Goal: Task Accomplishment & Management: Use online tool/utility

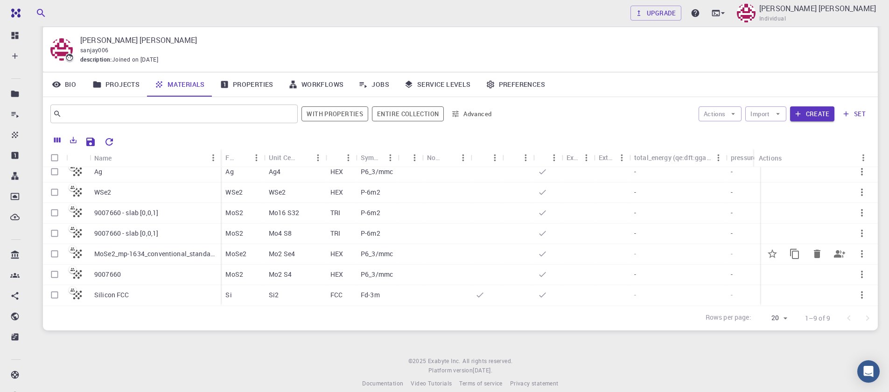
scroll to position [37, 0]
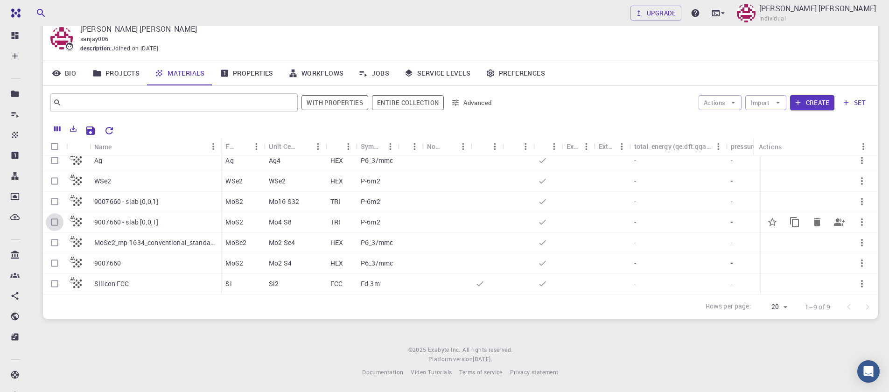
click at [51, 216] on input "Select row" at bounding box center [55, 222] width 18 height 18
checkbox input "true"
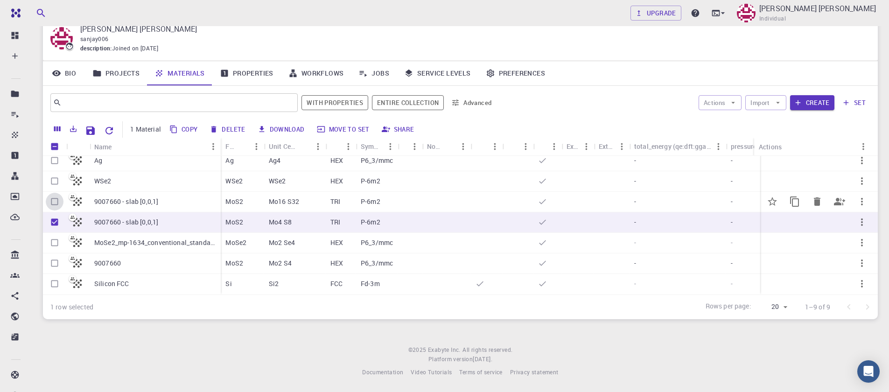
click at [52, 198] on input "Select row" at bounding box center [55, 202] width 18 height 18
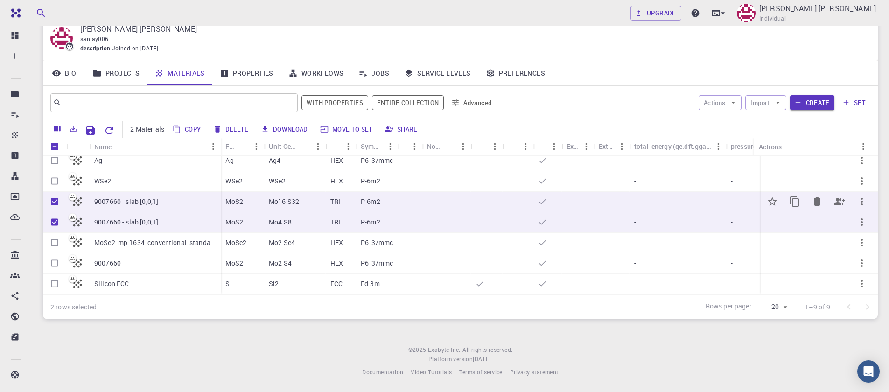
click at [55, 197] on input "Unselect row" at bounding box center [55, 202] width 18 height 18
checkbox input "false"
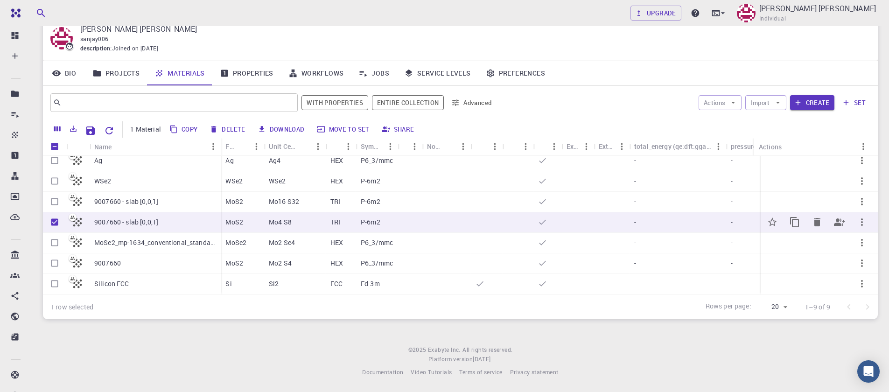
click at [59, 220] on input "Unselect row" at bounding box center [55, 222] width 18 height 18
checkbox input "false"
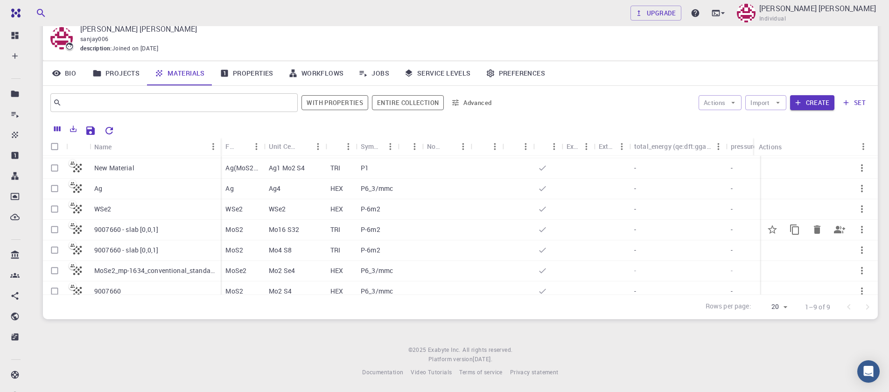
scroll to position [0, 0]
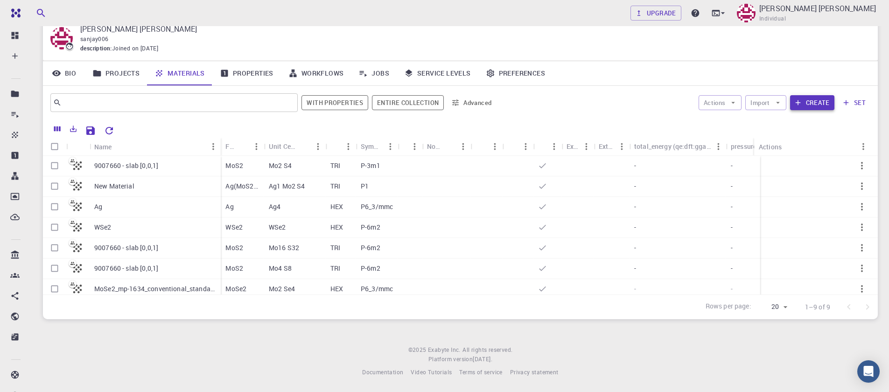
click at [810, 106] on button "Create" at bounding box center [812, 102] width 44 height 15
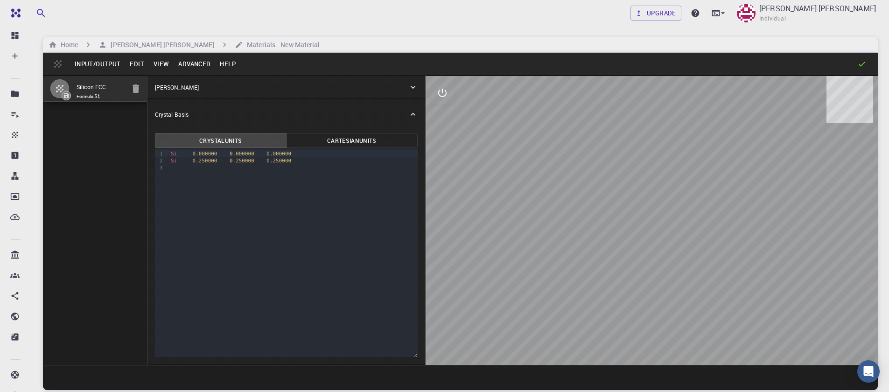
click at [99, 67] on button "Input/Output" at bounding box center [97, 63] width 55 height 15
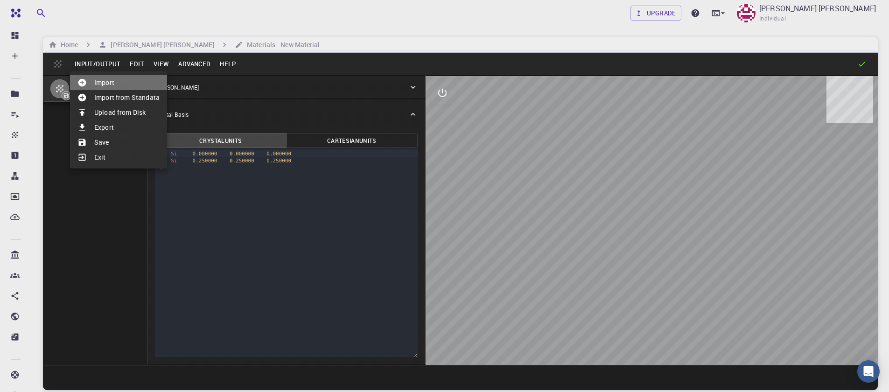
click at [114, 88] on li "Import" at bounding box center [118, 82] width 97 height 15
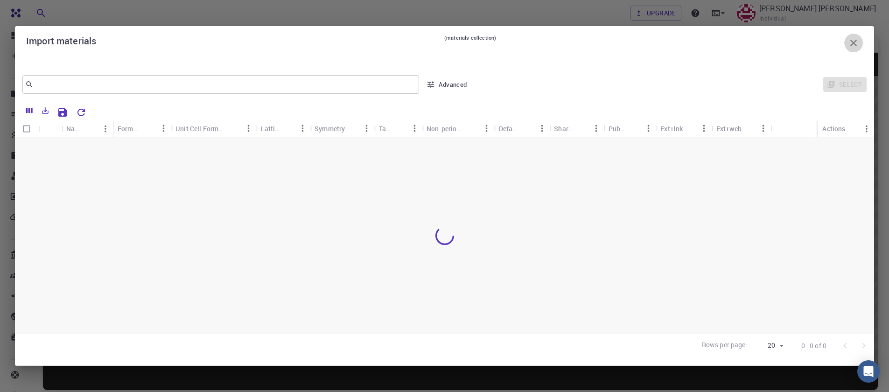
click at [851, 45] on icon "button" at bounding box center [854, 43] width 7 height 7
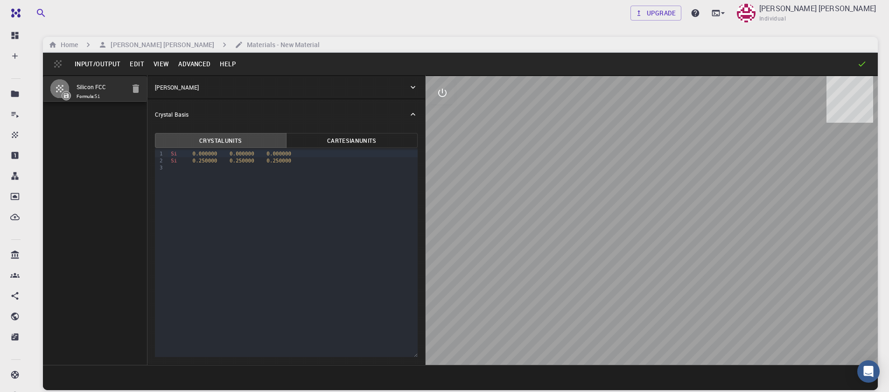
click at [96, 61] on button "Input/Output" at bounding box center [97, 63] width 55 height 15
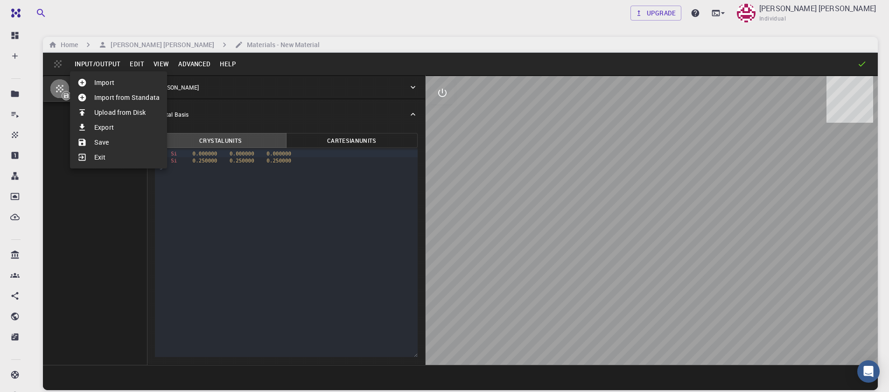
click at [102, 86] on li "Import" at bounding box center [118, 82] width 97 height 15
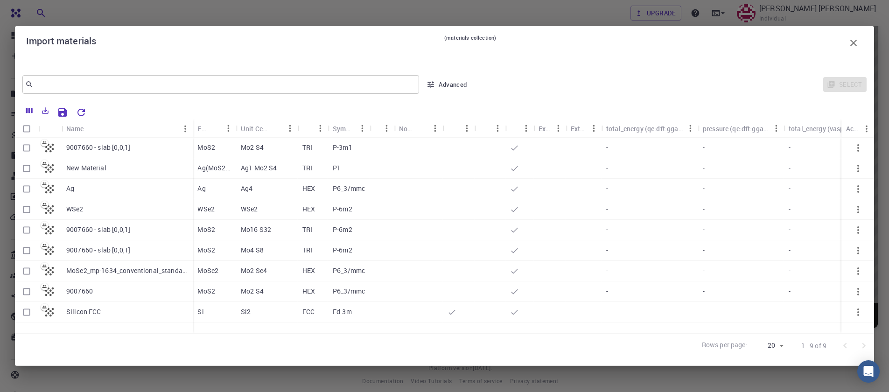
scroll to position [71, 0]
click at [25, 290] on input "Select row" at bounding box center [27, 292] width 18 height 18
checkbox input "true"
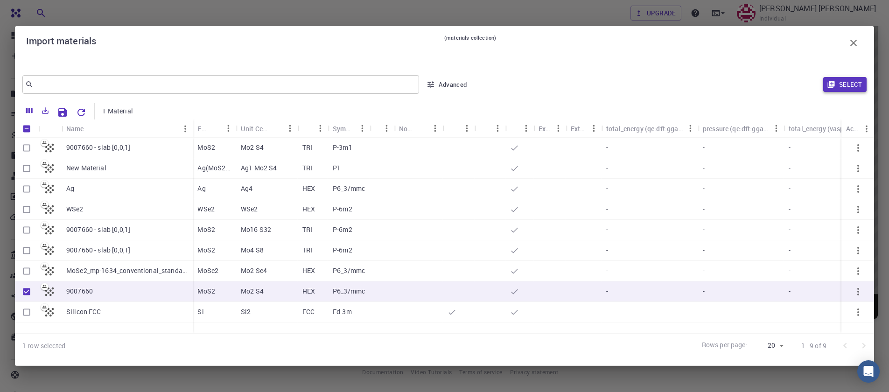
click at [859, 85] on button "Select" at bounding box center [845, 84] width 43 height 15
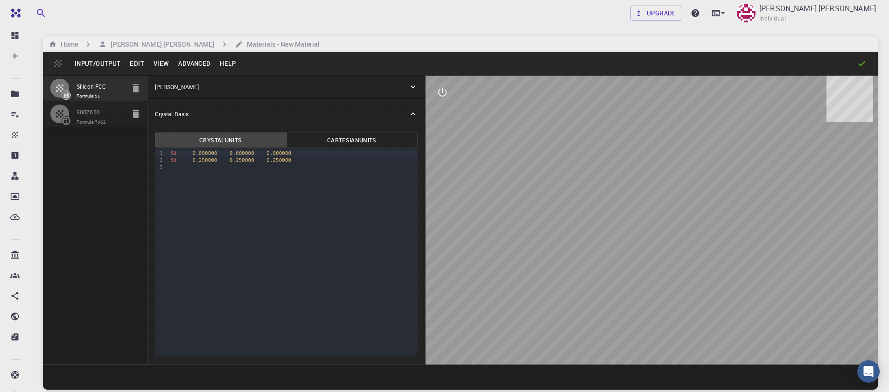
scroll to position [0, 0]
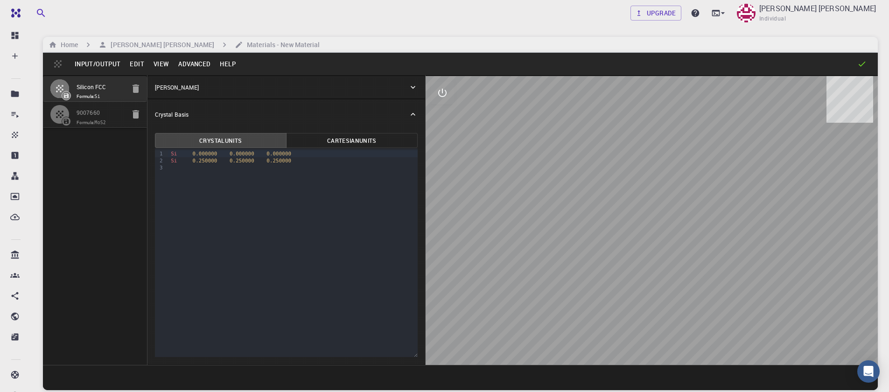
drag, startPoint x: 135, startPoint y: 92, endPoint x: 148, endPoint y: 87, distance: 13.7
click at [135, 92] on icon "button" at bounding box center [136, 89] width 7 height 8
type input "HEX"
type input "3.161"
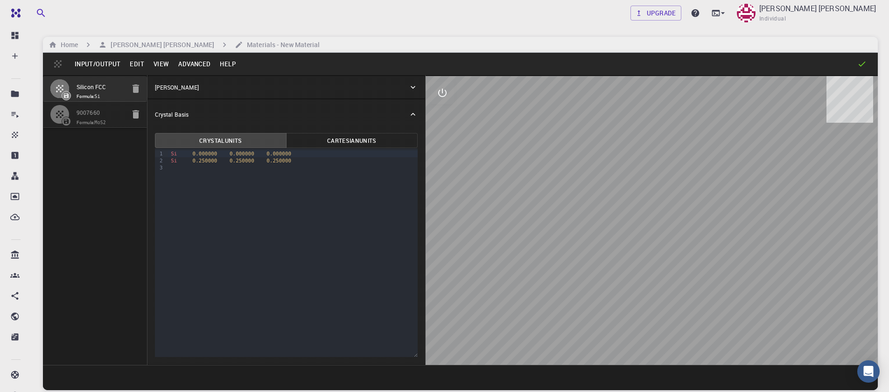
type input "12.295"
type input "90"
type input "119.99999999999999"
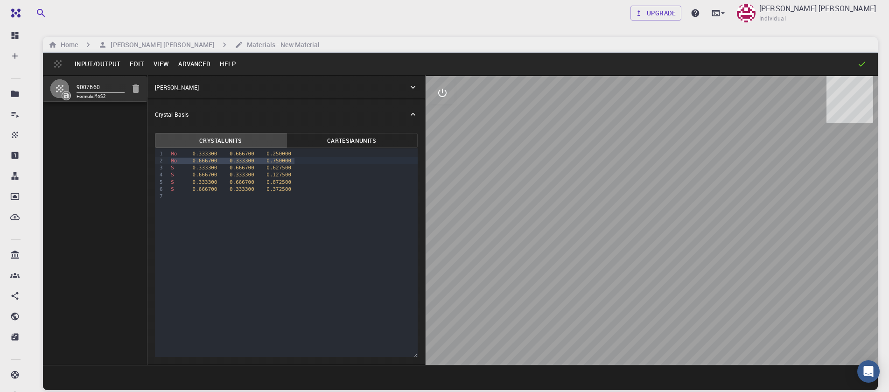
drag, startPoint x: 293, startPoint y: 163, endPoint x: 162, endPoint y: 160, distance: 131.2
click at [162, 160] on div "9 1 2 3 4 5 6 7 › Mo 0.333300 0.666700 0.250000 Mo 0.666700 0.333300 0.750000 S…" at bounding box center [286, 252] width 263 height 209
drag, startPoint x: 294, startPoint y: 178, endPoint x: 169, endPoint y: 169, distance: 125.4
click at [166, 174] on div "9 1 2 3 4 5 6 › Mo 0.333300 0.666700 0.250000 S 0.333300 0.666700 0.627500 S 0.…" at bounding box center [286, 252] width 263 height 209
drag, startPoint x: 293, startPoint y: 161, endPoint x: 141, endPoint y: 162, distance: 151.3
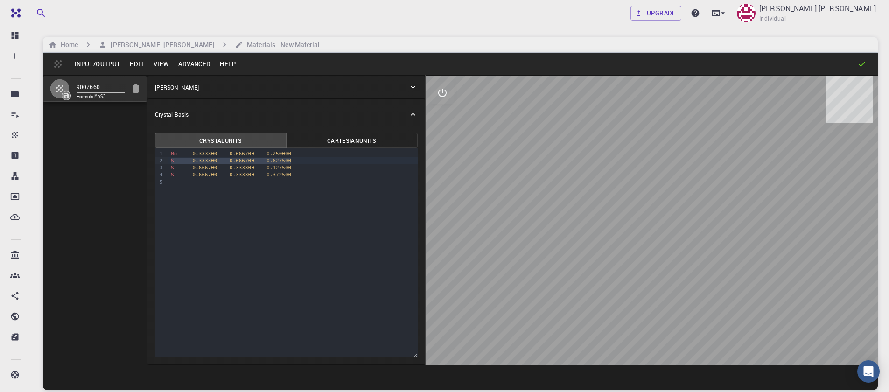
click at [141, 162] on div "9007660 Formula: MoS3 Crystal Lattice Lattice units angstrom angstrom Lattice u…" at bounding box center [460, 220] width 835 height 290
click at [189, 64] on button "Advanced" at bounding box center [195, 63] width 42 height 15
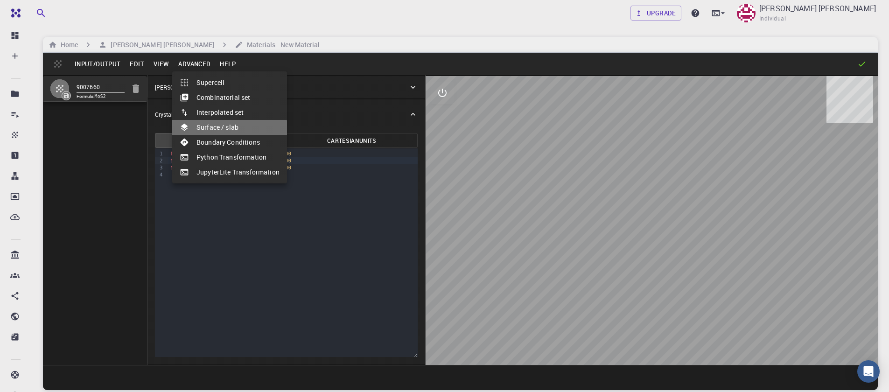
click at [215, 130] on li "Surface / slab" at bounding box center [229, 127] width 115 height 15
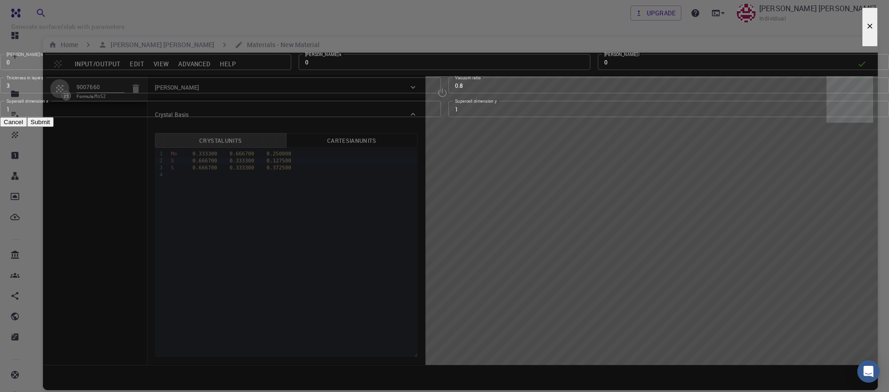
type input "0"
click at [291, 70] on input "0" at bounding box center [145, 62] width 291 height 16
type input "1"
click at [598, 70] on input "1" at bounding box center [743, 62] width 291 height 16
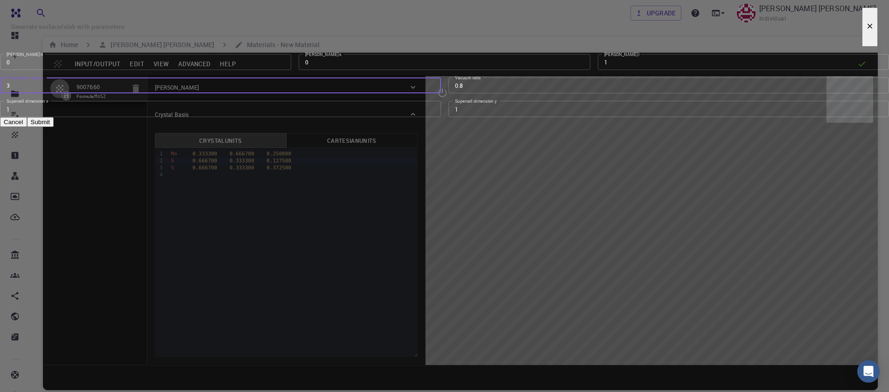
click at [432, 93] on input "3" at bounding box center [220, 86] width 441 height 16
click at [432, 93] on input "2" at bounding box center [220, 86] width 441 height 16
type input "1"
click at [432, 93] on input "1" at bounding box center [220, 86] width 441 height 16
click at [433, 93] on input "1" at bounding box center [220, 86] width 441 height 16
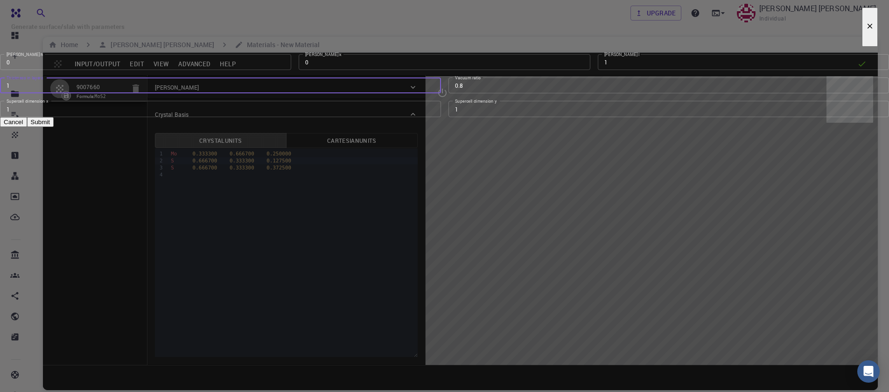
click at [433, 93] on input "1" at bounding box center [220, 86] width 441 height 16
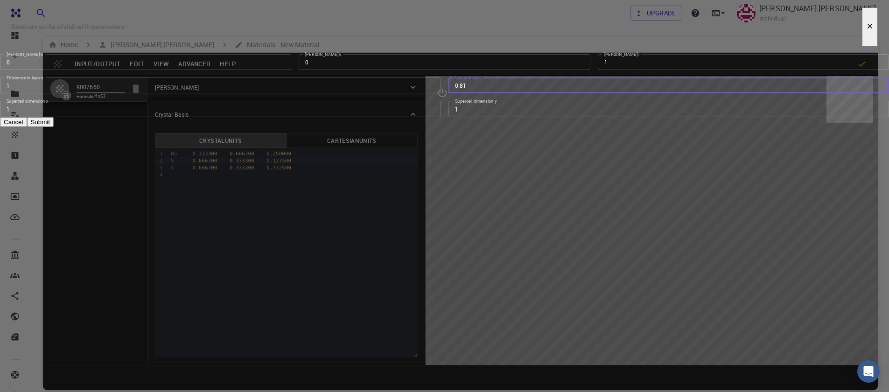
click at [566, 93] on input "0.81" at bounding box center [669, 86] width 441 height 16
click at [565, 93] on input "0.8" at bounding box center [669, 86] width 441 height 16
click at [565, 93] on input "0.79" at bounding box center [669, 86] width 441 height 16
click at [565, 93] on input "0.57" at bounding box center [669, 86] width 441 height 16
click at [565, 93] on input "0.56" at bounding box center [669, 86] width 441 height 16
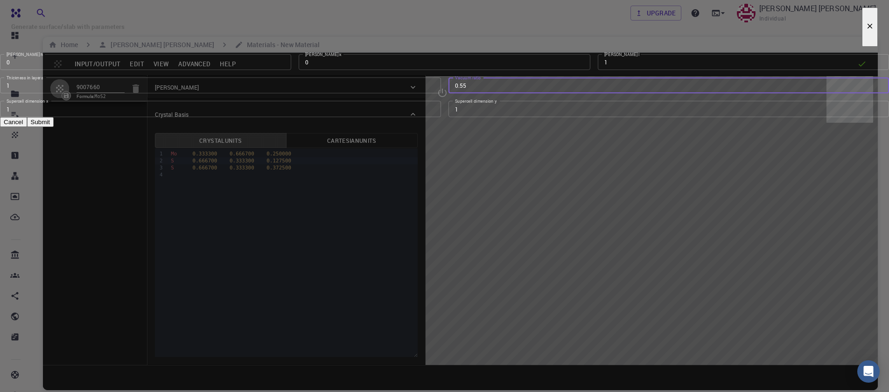
click at [565, 93] on input "0.55" at bounding box center [669, 86] width 441 height 16
click at [565, 93] on input "0.54" at bounding box center [669, 86] width 441 height 16
click at [565, 93] on input "0.52" at bounding box center [669, 86] width 441 height 16
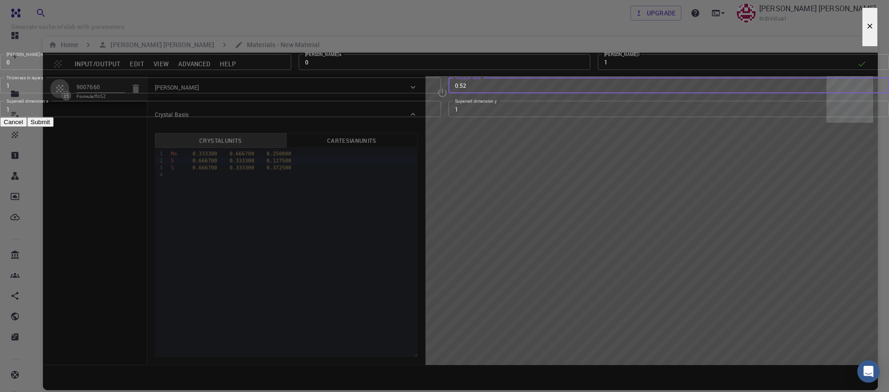
click at [565, 93] on input "0.52" at bounding box center [669, 86] width 441 height 16
click at [564, 93] on input "0.52" at bounding box center [669, 86] width 441 height 16
click at [564, 93] on input "0.51" at bounding box center [669, 86] width 441 height 16
type input "0.5"
click at [564, 93] on input "0.5" at bounding box center [669, 86] width 441 height 16
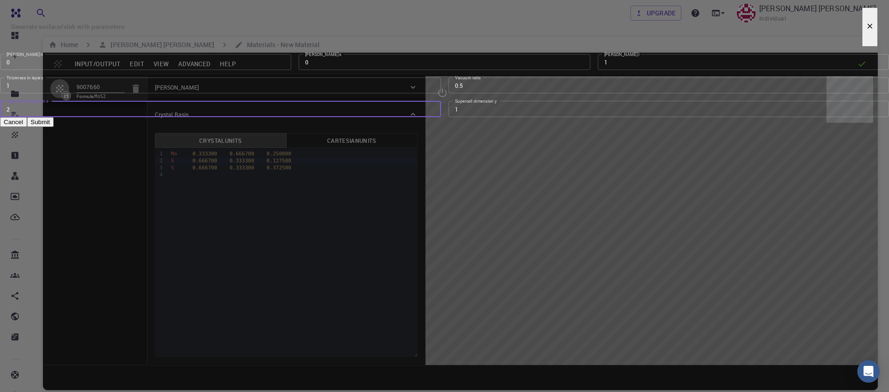
type input "2"
click at [434, 117] on input "2" at bounding box center [220, 109] width 441 height 16
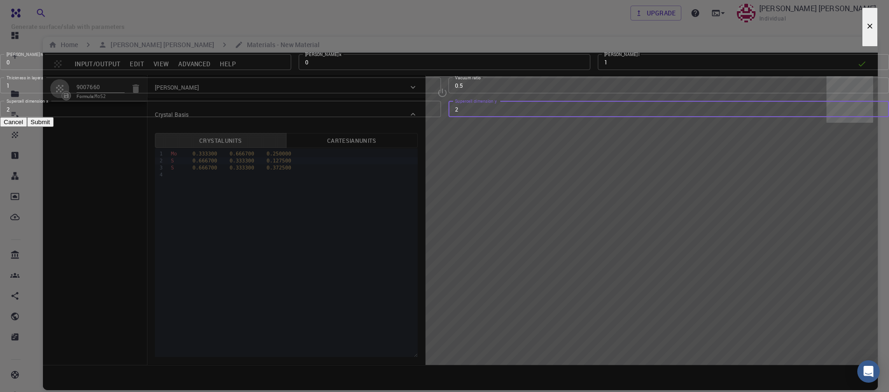
click at [561, 117] on input "2" at bounding box center [669, 109] width 441 height 16
type input "3"
click at [561, 117] on input "3" at bounding box center [669, 109] width 441 height 16
type input "3"
click at [431, 117] on input "3" at bounding box center [220, 109] width 441 height 16
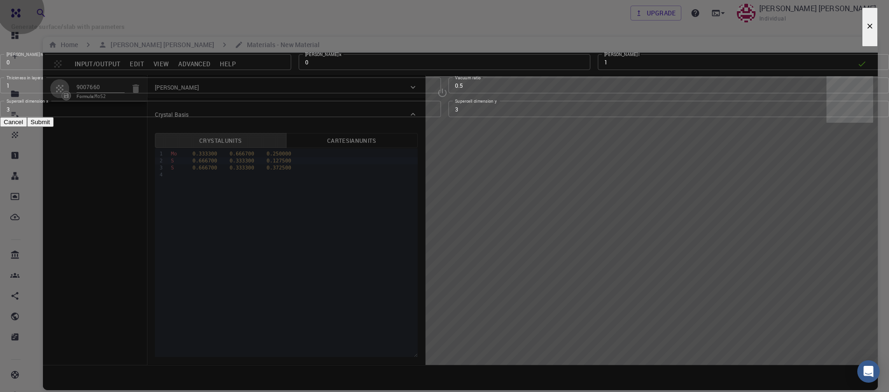
click at [54, 127] on button "Submit" at bounding box center [40, 122] width 27 height 10
type input "TRI"
type input "9.483"
type input "9.482983628584414"
type input "24.59"
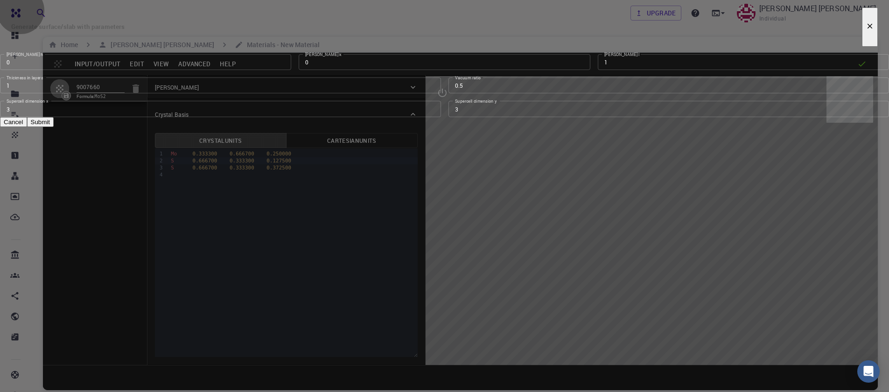
type input "120.00005710884312"
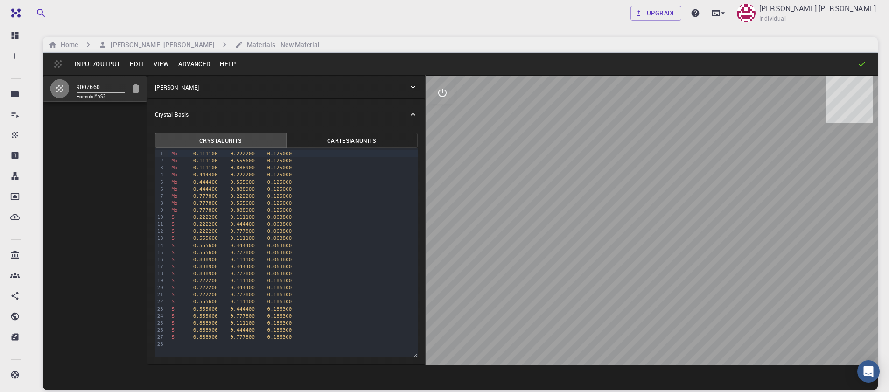
drag, startPoint x: 668, startPoint y: 271, endPoint x: 644, endPoint y: 168, distance: 105.8
click at [644, 168] on div at bounding box center [652, 220] width 452 height 289
click at [444, 99] on icon "interactive" at bounding box center [442, 92] width 11 height 11
click at [446, 113] on icon "view" at bounding box center [442, 115] width 10 height 7
click at [509, 169] on p "Rotate/Zoom [O]" at bounding box center [510, 173] width 76 height 8
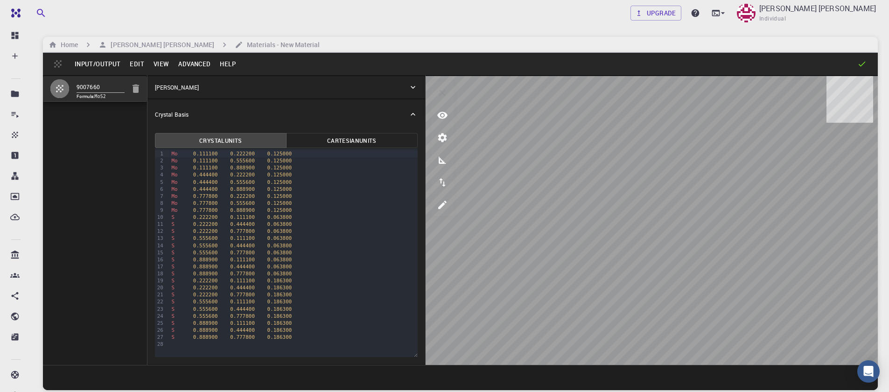
click at [83, 64] on button "Input/Output" at bounding box center [97, 63] width 55 height 15
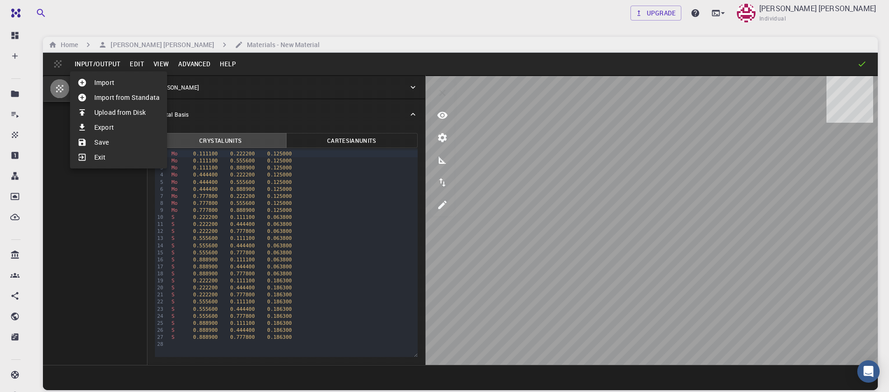
click at [98, 147] on li "Save" at bounding box center [118, 142] width 97 height 15
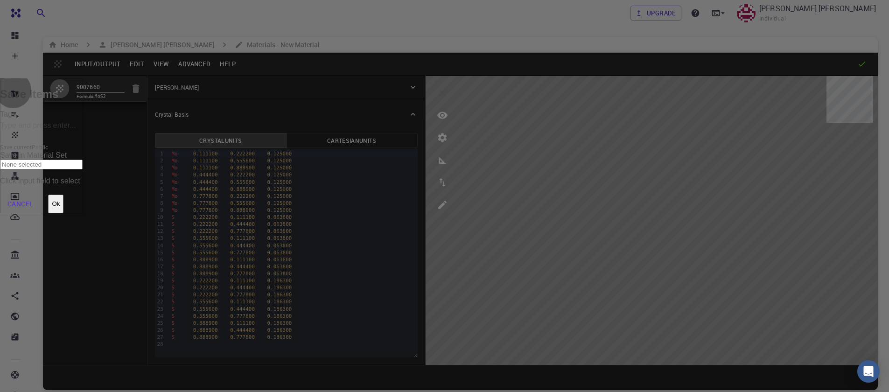
click at [63, 195] on button "Ok" at bounding box center [55, 204] width 15 height 19
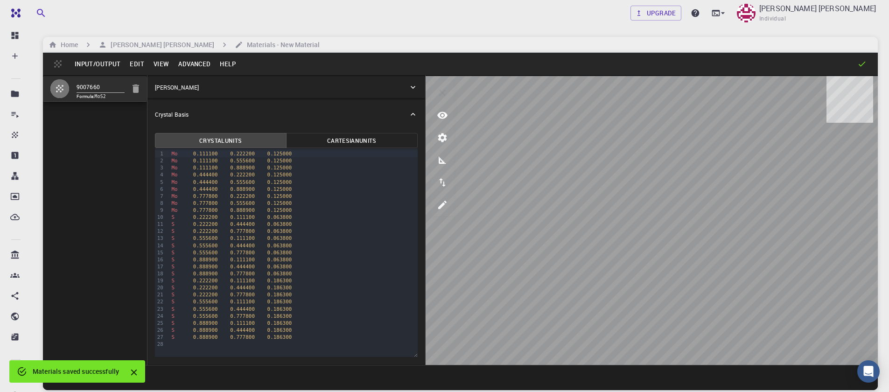
click at [97, 65] on button "Input/Output" at bounding box center [97, 63] width 55 height 15
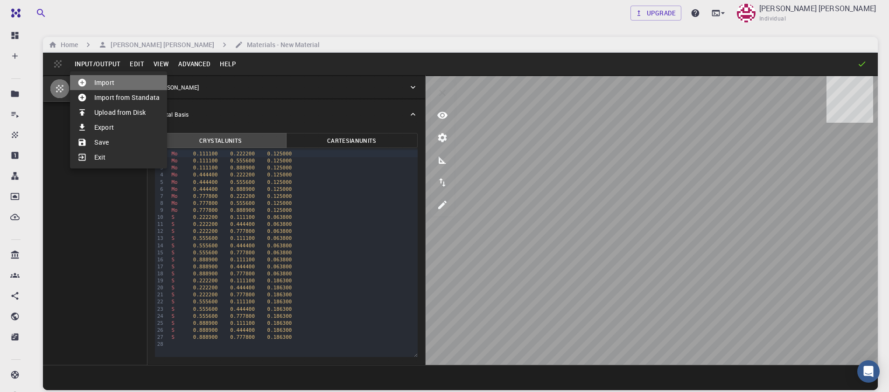
click at [98, 81] on li "Import" at bounding box center [118, 82] width 97 height 15
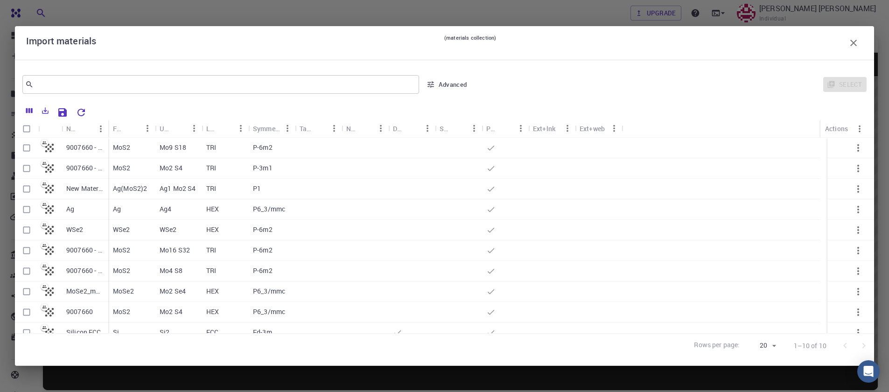
click at [27, 212] on input "Select row" at bounding box center [27, 210] width 18 height 18
checkbox input "true"
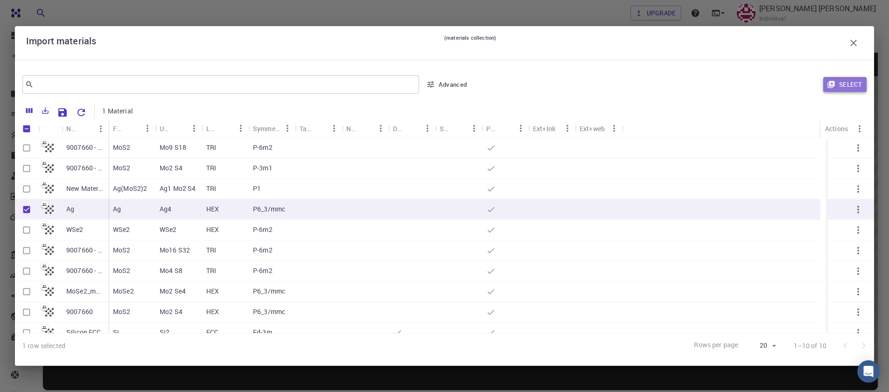
click at [840, 85] on button "Select" at bounding box center [845, 84] width 43 height 15
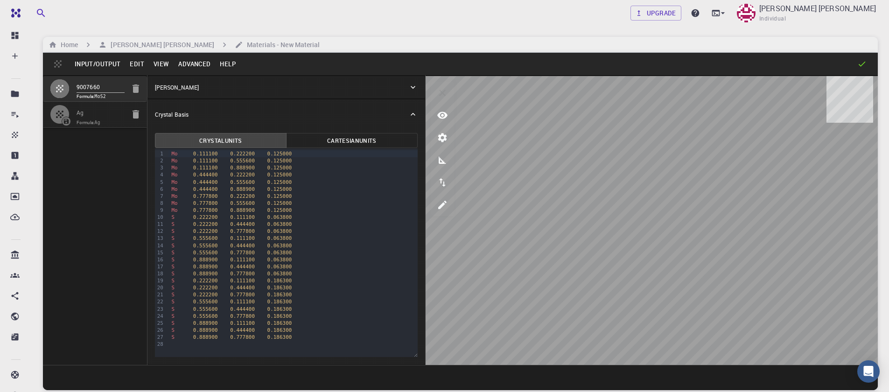
click at [100, 120] on code "Ag" at bounding box center [98, 122] width 6 height 5
type input "HEX"
type input "2.91113147"
type input "9.46370874"
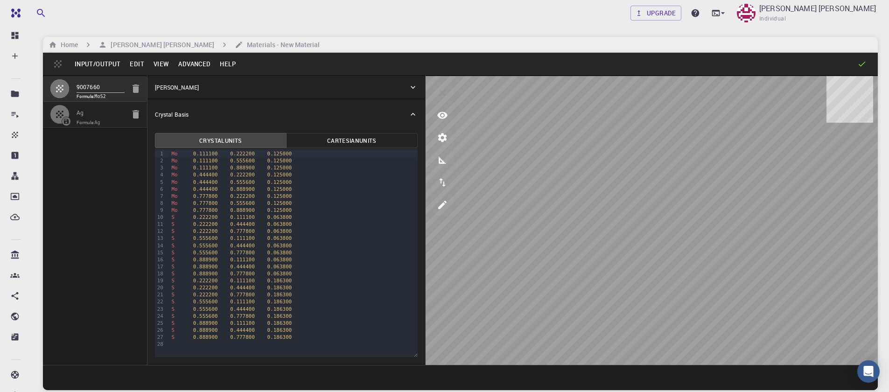
type input "119.99999999999999"
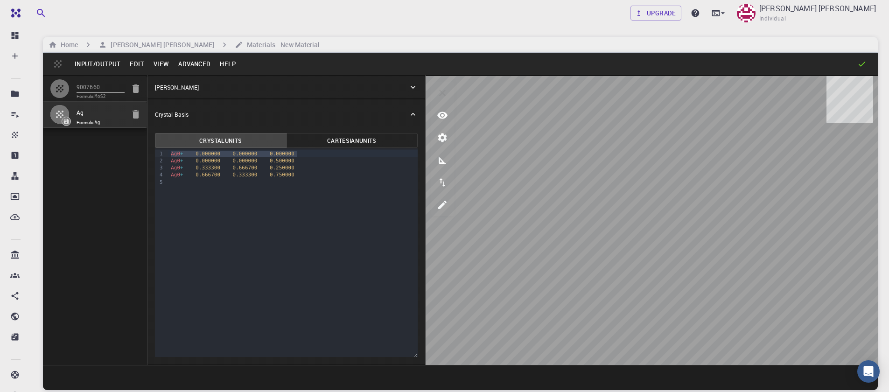
drag, startPoint x: 301, startPoint y: 154, endPoint x: 147, endPoint y: 151, distance: 153.6
click at [148, 151] on div "Crystal Units Cartesian Units Selection deleted 9 1 2 3 4 5 › Ag0 + 0.000000 0.…" at bounding box center [287, 246] width 278 height 235
click at [190, 204] on div "9 1 2 3 4 › Ag0 + 0.000000 0.000000 0.500000 Ag0 + 0.333300 0.666700 0.250000 A…" at bounding box center [286, 252] width 263 height 209
click at [296, 193] on div "9 1 2 3 4 › Ag0 + 0.000000 0.000000 0.500000 Ag0 + 0.333300 0.666700 0.250000 A…" at bounding box center [286, 252] width 263 height 209
click at [58, 88] on icon "button" at bounding box center [59, 88] width 11 height 11
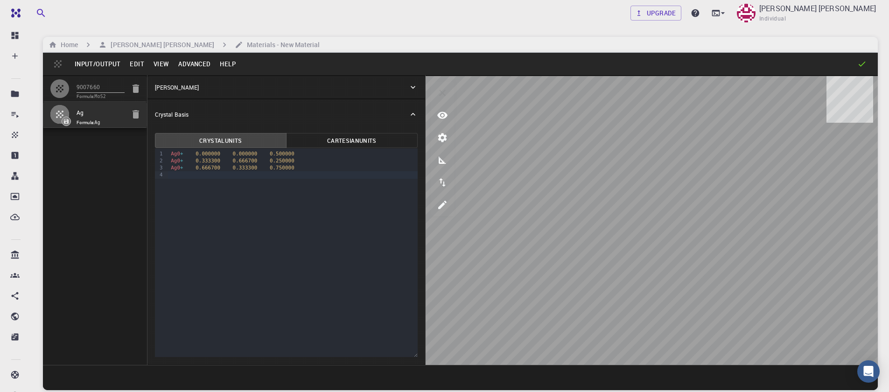
type input "TRI"
type input "9.483"
type input "9.482983628584414"
type input "24.59"
type input "120.00005710884312"
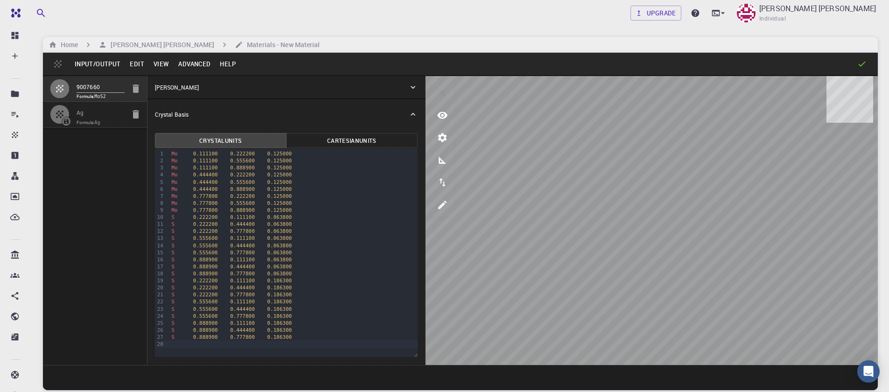
click at [61, 110] on icon "button" at bounding box center [59, 114] width 11 height 11
type input "HEX"
type input "2.91113147"
type input "9.46370874"
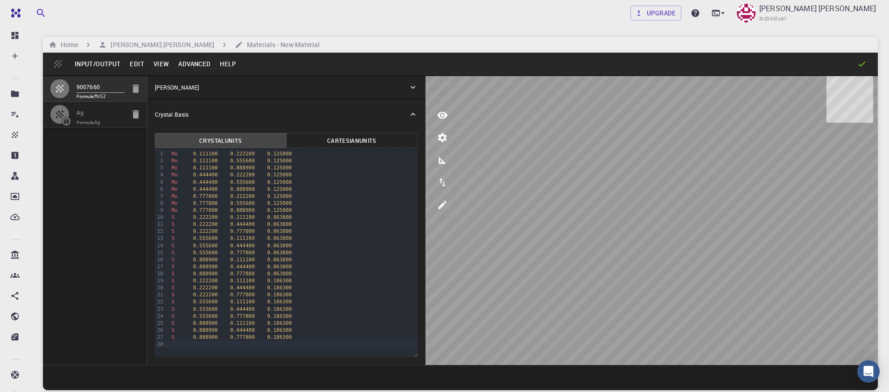
type input "119.99999999999999"
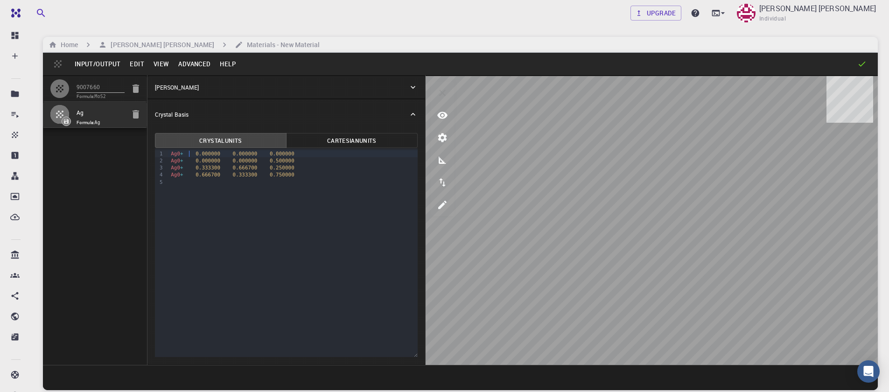
click at [190, 154] on div "Ag0 + 0.000000 0.000000 0.000000" at bounding box center [293, 153] width 250 height 7
click at [187, 153] on div "Ag0 + 0.000000 0.000000 0.000000" at bounding box center [293, 153] width 250 height 7
drag, startPoint x: 296, startPoint y: 155, endPoint x: 152, endPoint y: 153, distance: 143.8
click at [152, 153] on div "Crystal Units Cartesian Units Selection deleted 9 1 2 3 4 5 › Ag 0.000000 0.000…" at bounding box center [287, 246] width 278 height 235
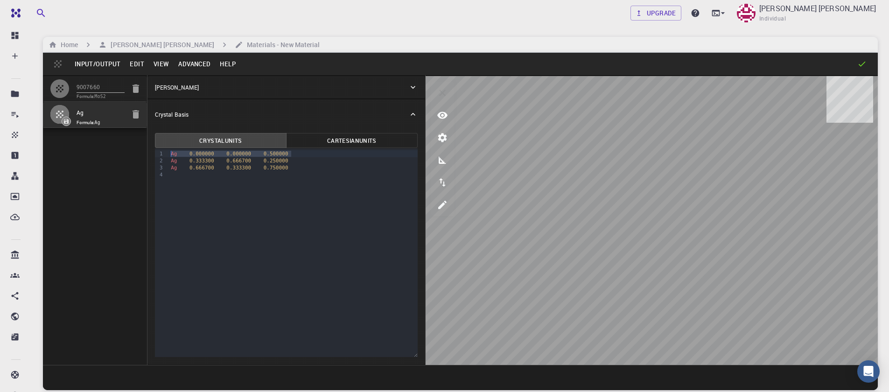
drag, startPoint x: 298, startPoint y: 155, endPoint x: 149, endPoint y: 156, distance: 148.5
click at [149, 156] on div "Crystal Units Cartesian Units Selection deleted 9 1 2 3 4 › Ag 0.000000 0.00000…" at bounding box center [287, 246] width 278 height 235
drag, startPoint x: 295, startPoint y: 161, endPoint x: 134, endPoint y: 159, distance: 160.2
click at [134, 159] on div "9007660 Formula: MoS2 Ag Formula: Ag Crystal Lattice Lattice units angstrom ang…" at bounding box center [460, 220] width 835 height 290
click at [158, 64] on button "View" at bounding box center [161, 63] width 25 height 15
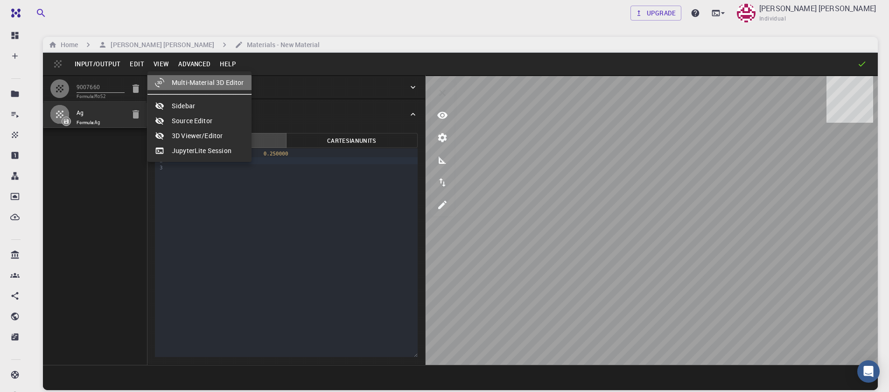
click at [179, 85] on li "Multi-Material 3D Editor" at bounding box center [200, 82] width 104 height 15
select select "Color"
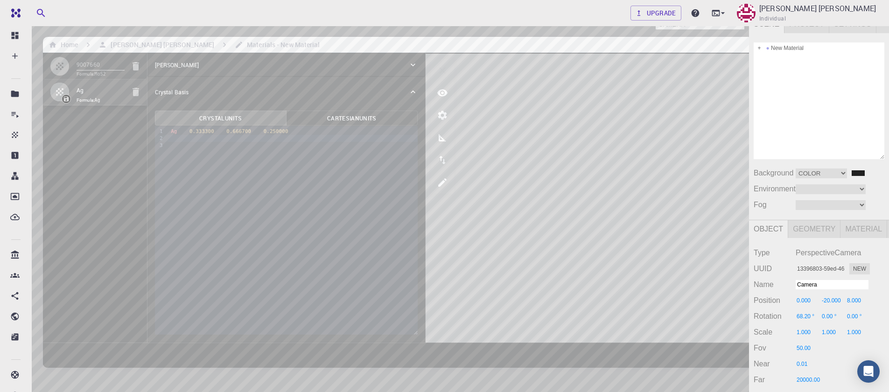
click at [417, 106] on div "Camera OrthographicCamera PerspectiveCamera Objects 38 Vertices 8,092 Triangles…" at bounding box center [374, 228] width 749 height 426
click at [419, 113] on div "Camera OrthographicCamera PerspectiveCamera Objects 38 Vertices 8,092 Triangles…" at bounding box center [374, 228] width 749 height 426
click at [770, 48] on span at bounding box center [768, 48] width 7 height 7
click at [757, 49] on span at bounding box center [759, 48] width 7 height 7
click at [426, 112] on div "Camera OrthographicCamera PerspectiveCamera Objects 38 Vertices 8,092 Triangles…" at bounding box center [374, 228] width 749 height 426
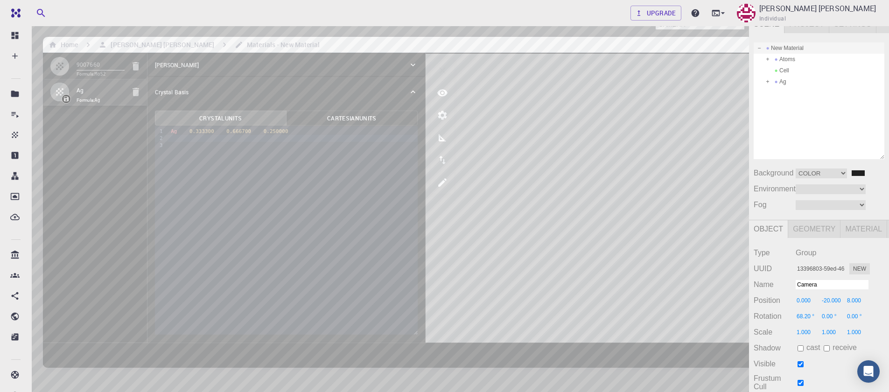
click at [471, 184] on div "Camera OrthographicCamera PerspectiveCamera Objects 38 Vertices 8,092 Triangles…" at bounding box center [374, 228] width 749 height 426
click at [9, 42] on img at bounding box center [11, 41] width 7 height 7
click at [10, 43] on img at bounding box center [11, 41] width 7 height 7
click at [7, 38] on button at bounding box center [12, 42] width 15 height 15
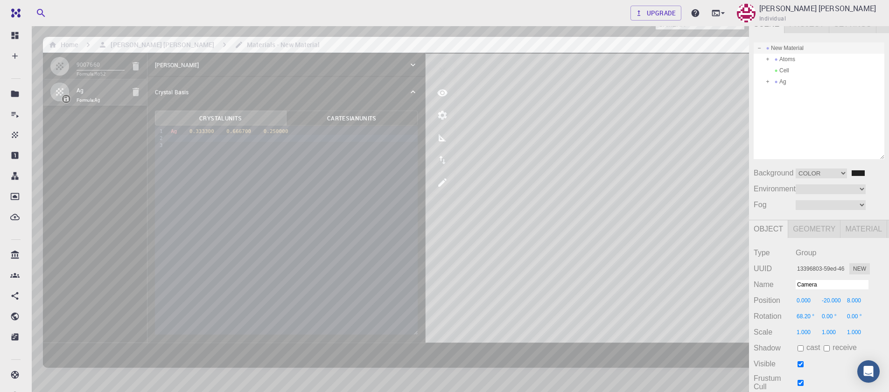
drag, startPoint x: 11, startPoint y: 25, endPoint x: 307, endPoint y: 244, distance: 368.9
click at [307, 244] on div "Camera OrthographicCamera PerspectiveCamera Objects 38 Vertices 8,092 Triangles…" at bounding box center [374, 228] width 749 height 426
click at [11, 37] on button at bounding box center [12, 42] width 15 height 15
click at [11, 78] on button at bounding box center [12, 71] width 15 height 15
click at [12, 56] on img at bounding box center [11, 56] width 7 height 7
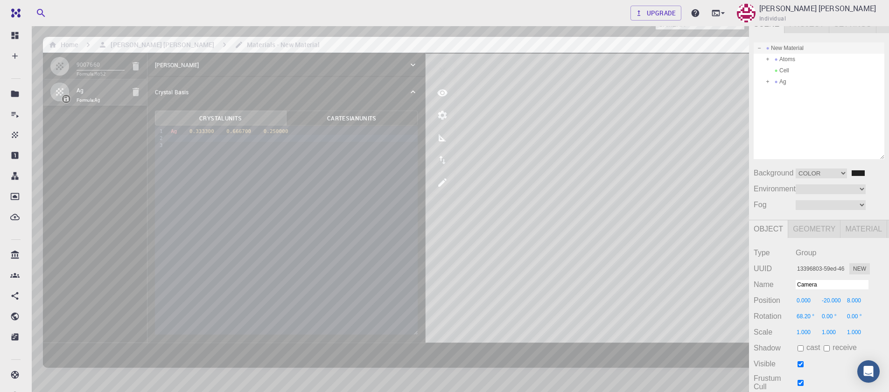
click at [11, 48] on button at bounding box center [12, 42] width 15 height 15
click at [13, 60] on img at bounding box center [11, 56] width 7 height 7
click at [9, 30] on img at bounding box center [11, 26] width 7 height 7
click at [343, 41] on div "Camera OrthographicCamera PerspectiveCamera Objects 38 Vertices 8,092 Triangles…" at bounding box center [374, 228] width 749 height 426
click at [412, 135] on div "Camera OrthographicCamera PerspectiveCamera Objects 38 Vertices 8,092 Triangles…" at bounding box center [374, 228] width 749 height 426
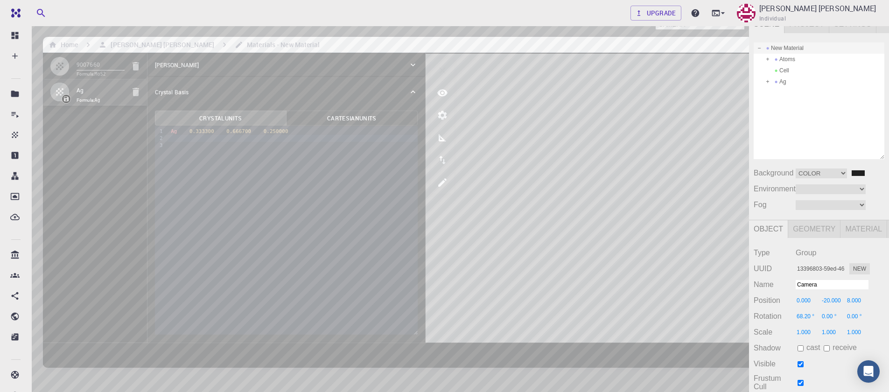
click at [409, 166] on div "Camera OrthographicCamera PerspectiveCamera Objects 38 Vertices 8,092 Triangles…" at bounding box center [374, 228] width 749 height 426
click at [388, 183] on div "Camera OrthographicCamera PerspectiveCamera Objects 38 Vertices 8,092 Triangles…" at bounding box center [374, 228] width 749 height 426
click at [405, 205] on div "Camera OrthographicCamera PerspectiveCamera Objects 38 Vertices 8,092 Triangles…" at bounding box center [374, 228] width 749 height 426
click at [411, 143] on div "Camera OrthographicCamera PerspectiveCamera Objects 38 Vertices 8,092 Triangles…" at bounding box center [374, 228] width 749 height 426
click at [413, 156] on div "Camera OrthographicCamera PerspectiveCamera Objects 38 Vertices 8,092 Triangles…" at bounding box center [374, 228] width 749 height 426
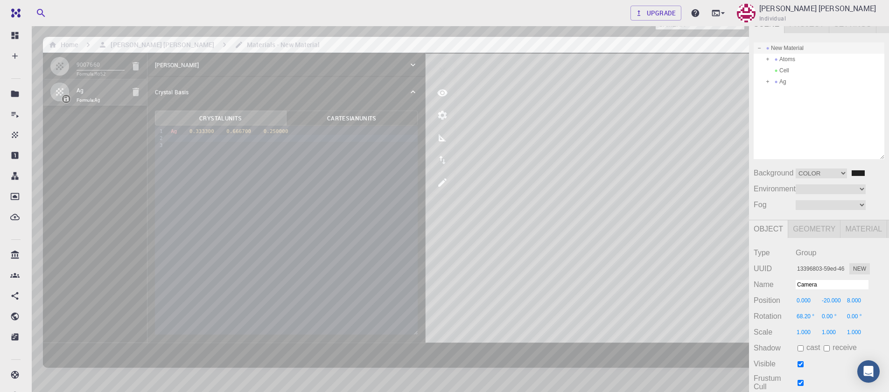
click at [406, 107] on div "Camera OrthographicCamera PerspectiveCamera Objects 38 Vertices 8,092 Triangles…" at bounding box center [374, 228] width 749 height 426
click at [13, 26] on img at bounding box center [11, 26] width 7 height 7
click at [368, 231] on div "Camera OrthographicCamera PerspectiveCamera Objects 38 Vertices 8,092 Triangles…" at bounding box center [374, 228] width 749 height 426
click at [404, 202] on div "Camera OrthographicCamera PerspectiveCamera Objects 38 Vertices 8,092 Triangles…" at bounding box center [374, 228] width 749 height 426
click at [398, 138] on div "Camera OrthographicCamera PerspectiveCamera Objects 38 Vertices 8,092 Triangles…" at bounding box center [374, 228] width 749 height 426
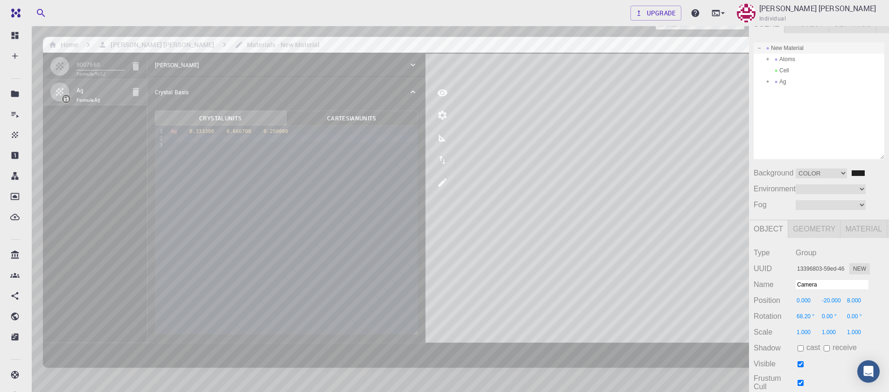
click at [212, 202] on div "Camera OrthographicCamera PerspectiveCamera Objects 38 Vertices 8,092 Triangles…" at bounding box center [374, 228] width 749 height 426
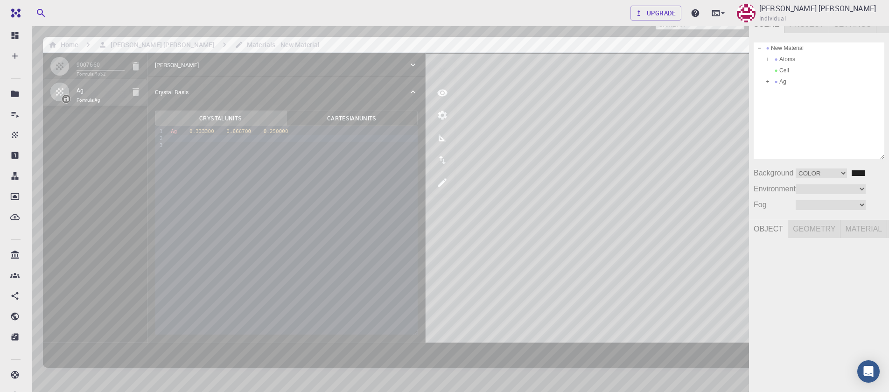
click at [226, 188] on div "Camera OrthographicCamera PerspectiveCamera Objects 38 Vertices 8,092 Triangles…" at bounding box center [374, 228] width 749 height 426
click at [518, 283] on div "Camera OrthographicCamera PerspectiveCamera Objects 38 Vertices 8,092 Triangles…" at bounding box center [374, 228] width 749 height 426
click at [501, 352] on div "Camera OrthographicCamera PerspectiveCamera Objects 38 Vertices 8,092 Triangles…" at bounding box center [374, 228] width 749 height 426
click at [786, 84] on div "Ag" at bounding box center [819, 81] width 131 height 11
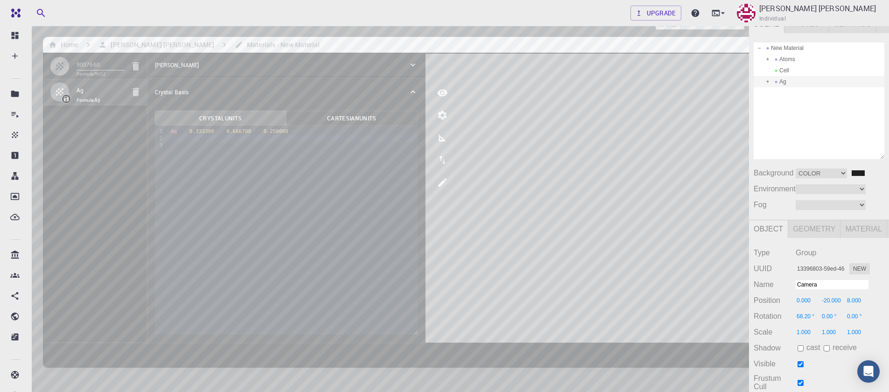
click at [374, 224] on div "Camera OrthographicCamera PerspectiveCamera Objects 38 Vertices 8,092 Triangles…" at bounding box center [374, 228] width 749 height 426
click at [383, 222] on div "Camera OrthographicCamera PerspectiveCamera Objects 38 Vertices 8,092 Triangles…" at bounding box center [374, 228] width 749 height 426
click at [402, 228] on div "Camera OrthographicCamera PerspectiveCamera Objects 38 Vertices 8,092 Triangles…" at bounding box center [374, 228] width 749 height 426
click at [383, 254] on div "Camera OrthographicCamera PerspectiveCamera Objects 38 Vertices 8,092 Triangles…" at bounding box center [374, 228] width 749 height 426
click at [375, 227] on div "Camera OrthographicCamera PerspectiveCamera Objects 38 Vertices 8,092 Triangles…" at bounding box center [374, 228] width 749 height 426
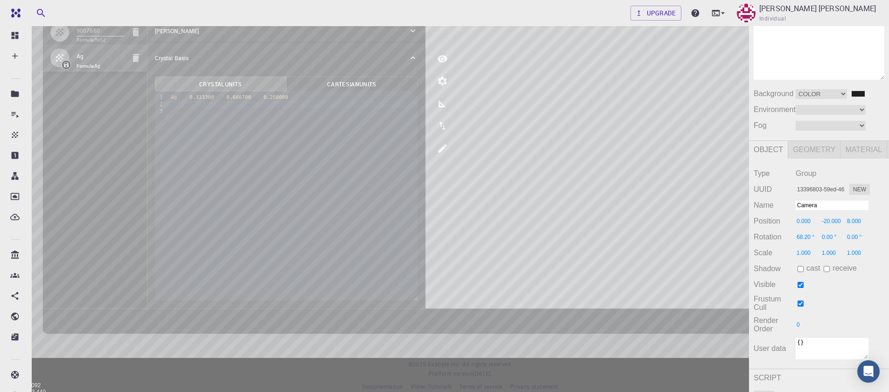
scroll to position [49, 0]
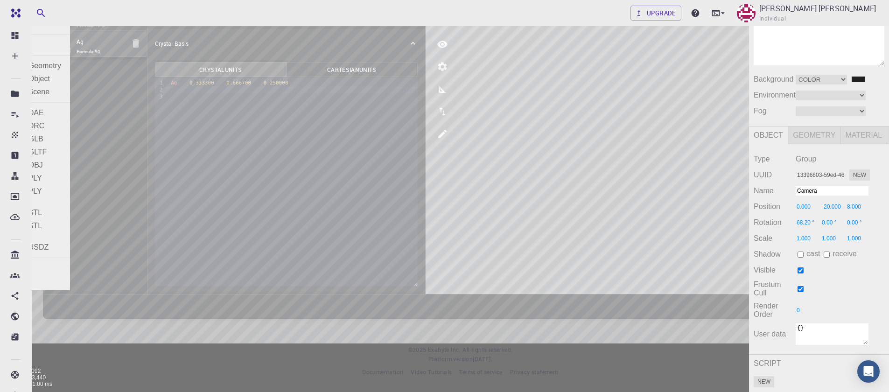
click at [6, 280] on div "Exit" at bounding box center [35, 281] width 70 height 13
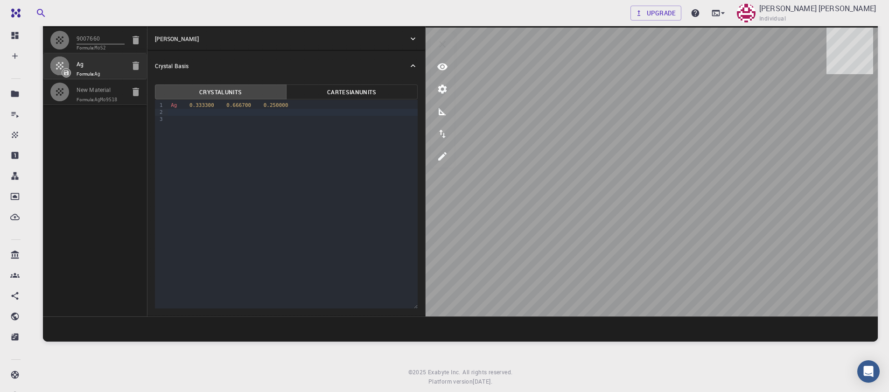
type input "9007660 - slab [0,0,1]"
click at [97, 88] on input "New Material" at bounding box center [101, 90] width 48 height 11
type input "TRI"
type input "9.482999801635742"
type input "9.48298324863098"
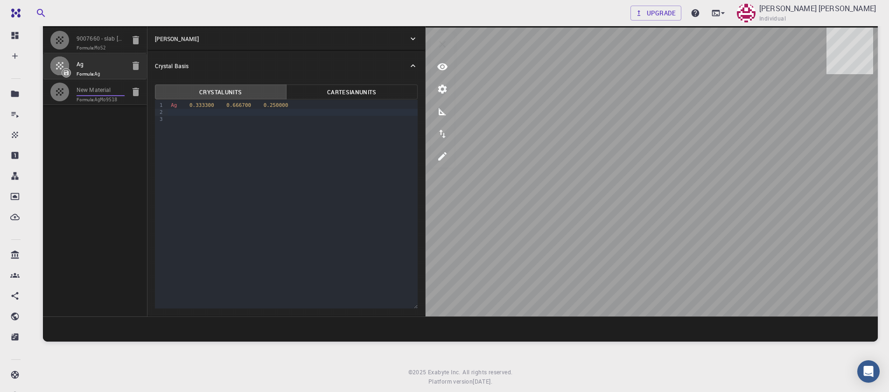
type input "24.59000015258789"
type input "120.00005774228794"
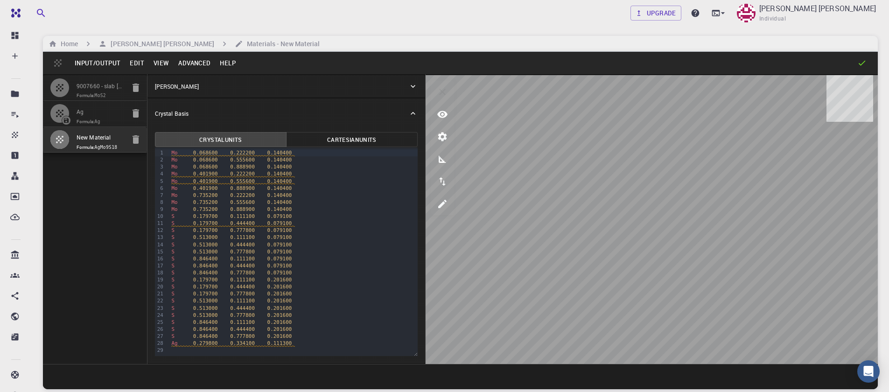
scroll to position [0, 0]
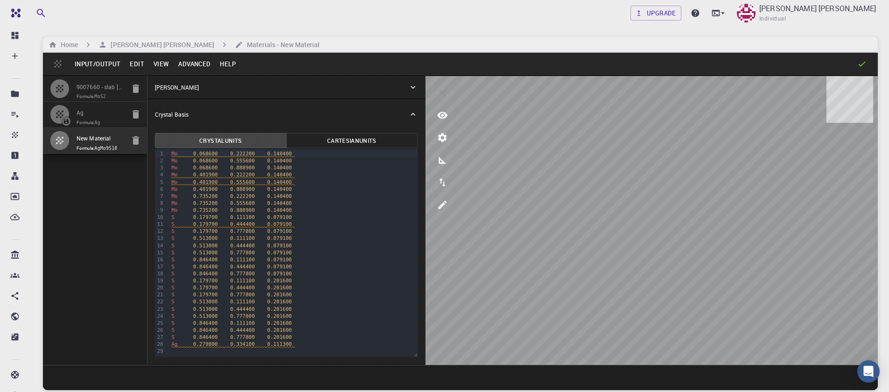
click at [91, 64] on button "Input/Output" at bounding box center [97, 63] width 55 height 15
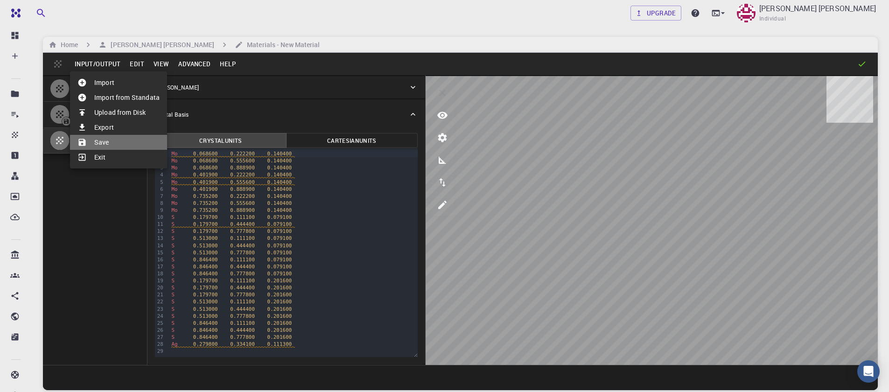
click at [116, 140] on li "Save" at bounding box center [118, 142] width 97 height 15
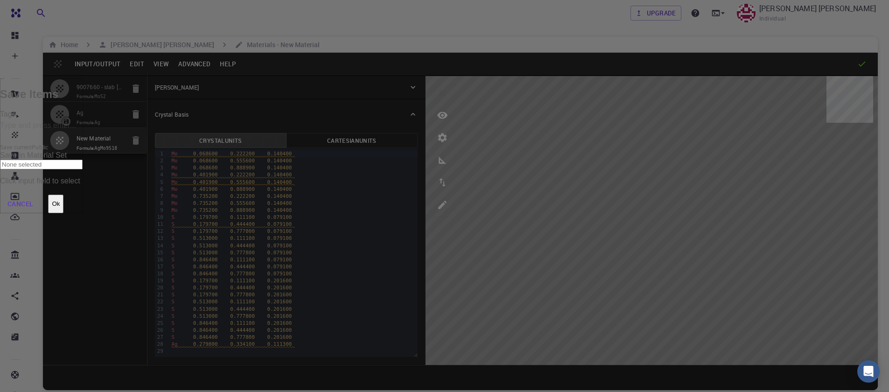
click at [63, 195] on button "Ok" at bounding box center [55, 204] width 15 height 19
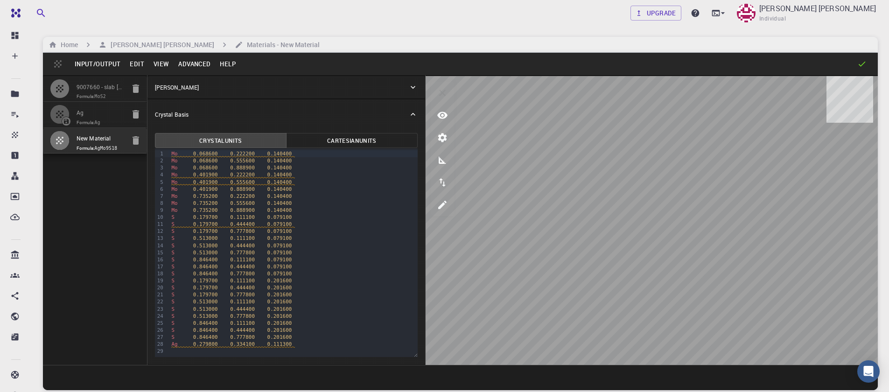
click at [63, 114] on icon "button" at bounding box center [59, 114] width 11 height 11
type input "HEX"
type input "2.91113147"
type input "9.46370874"
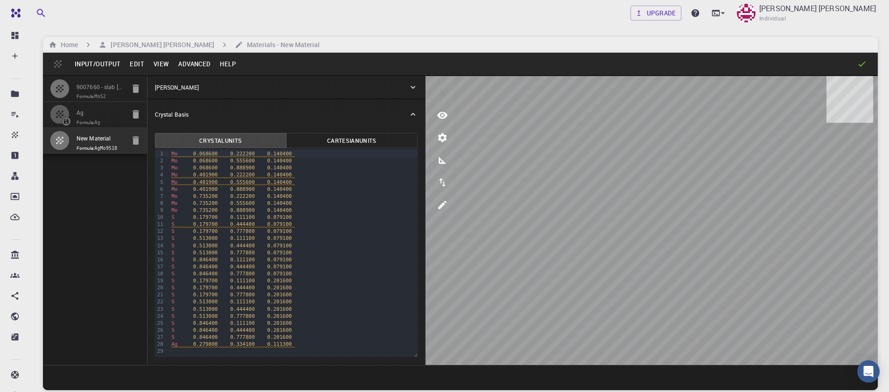
type input "119.99999999999999"
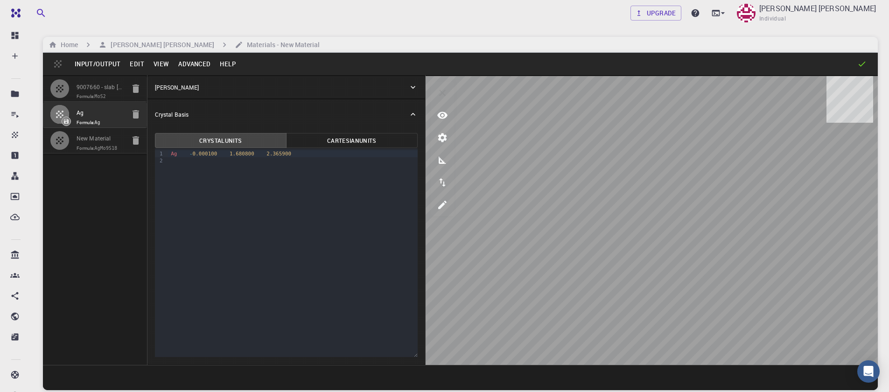
click at [74, 135] on div at bounding box center [63, 140] width 26 height 19
type input "TRI"
type input "9.482999801635742"
type input "9.48298324863098"
type input "24.59000015258789"
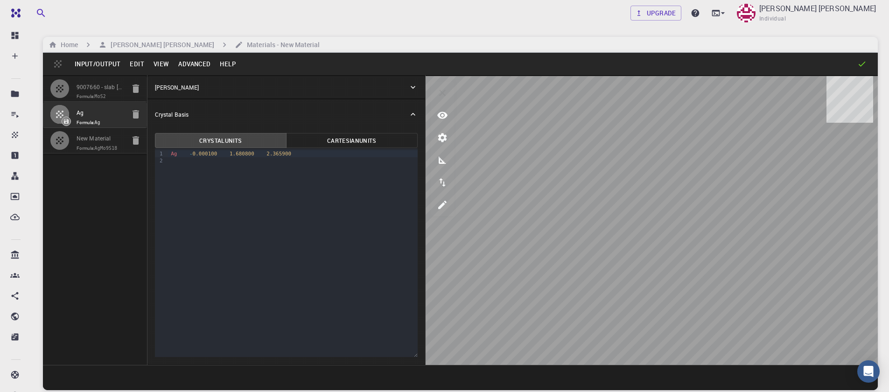
type input "120.00005774228794"
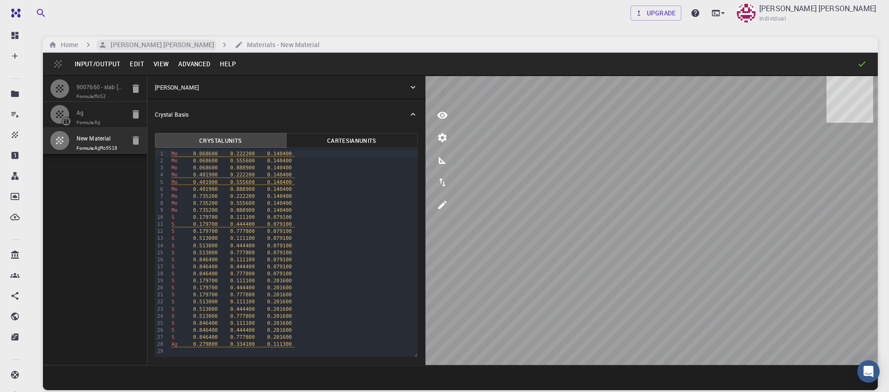
click at [137, 43] on h6 "[PERSON_NAME] [PERSON_NAME]" at bounding box center [160, 45] width 107 height 10
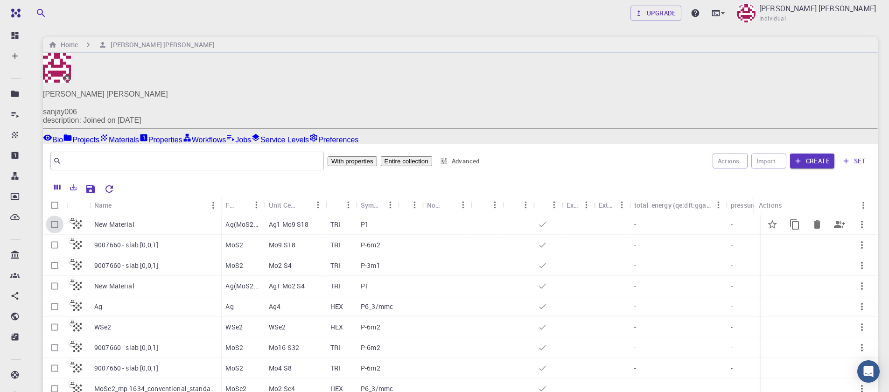
click at [52, 216] on input "Select row" at bounding box center [55, 225] width 18 height 18
checkbox input "true"
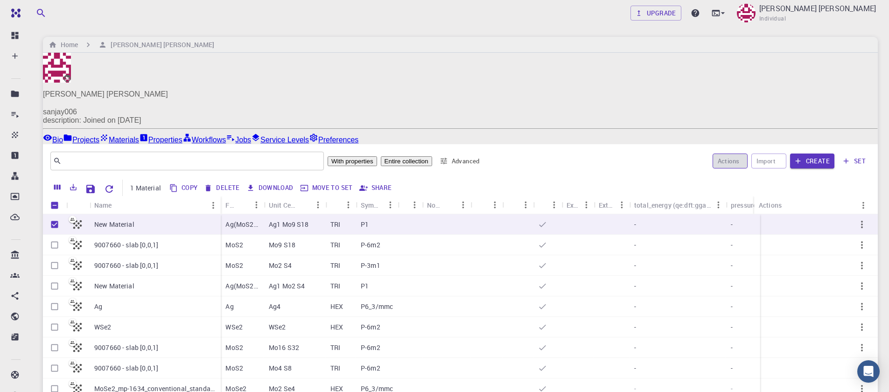
click at [743, 163] on icon "button" at bounding box center [743, 163] width 0 height 0
click at [728, 166] on span "Create Job" at bounding box center [736, 170] width 36 height 8
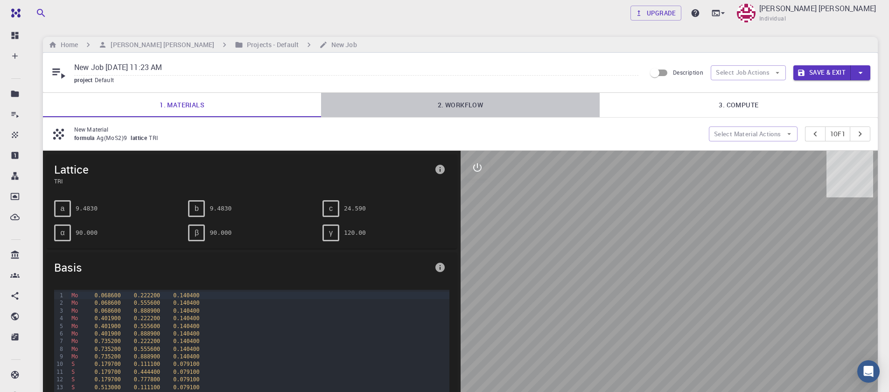
click at [450, 105] on link "2. Workflow" at bounding box center [460, 105] width 278 height 24
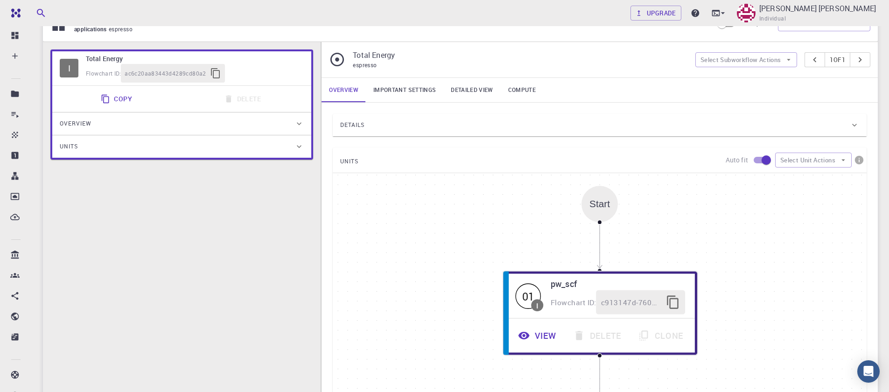
scroll to position [112, 0]
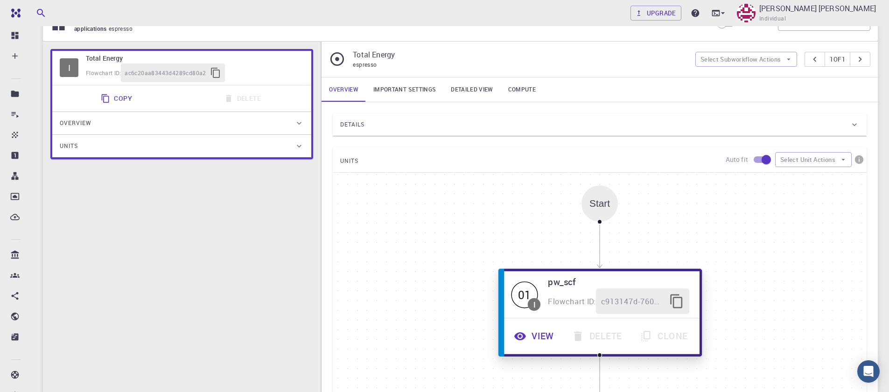
click at [548, 338] on button "View" at bounding box center [536, 337] width 58 height 26
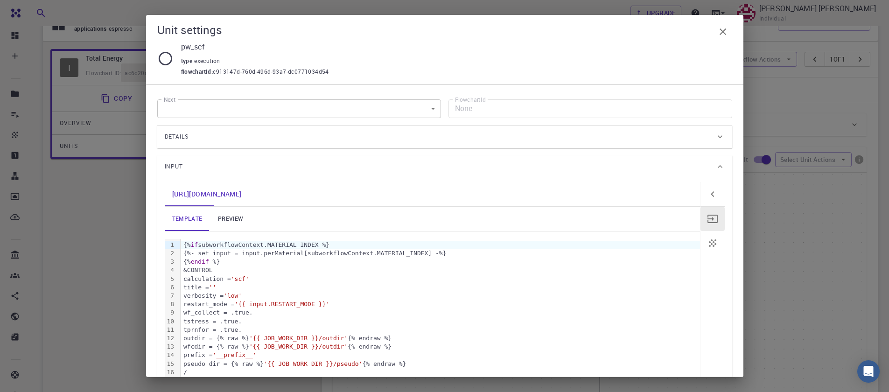
scroll to position [0, 0]
click at [224, 173] on div "Input" at bounding box center [440, 167] width 551 height 15
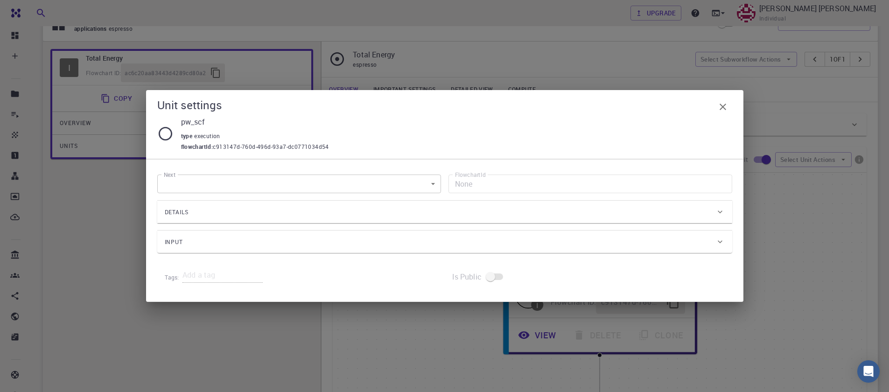
click at [224, 173] on div "Next ​ Next FlowchartId None FlowchartId Details Application Name Quantum Espre…" at bounding box center [444, 213] width 575 height 93
click at [217, 222] on div "Details" at bounding box center [444, 212] width 575 height 22
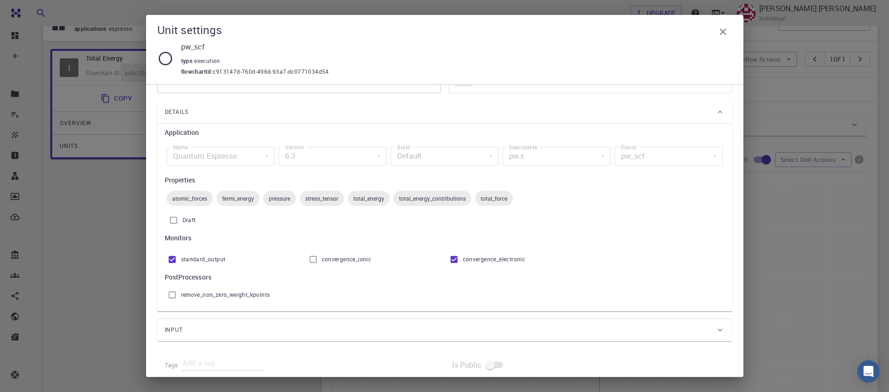
scroll to position [38, 0]
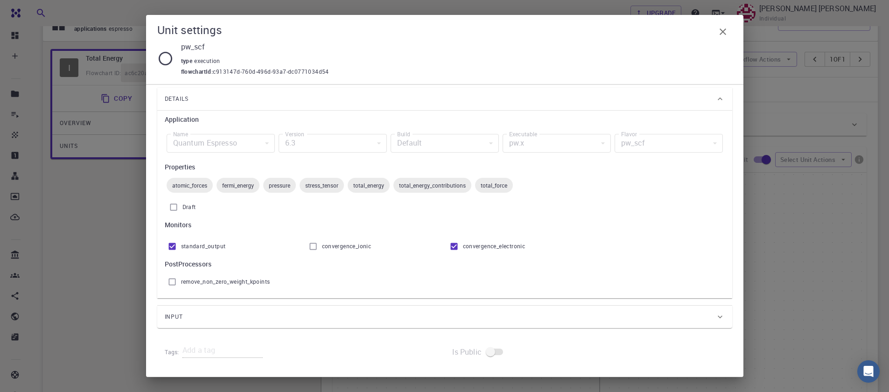
click at [233, 316] on div "Input" at bounding box center [440, 317] width 551 height 15
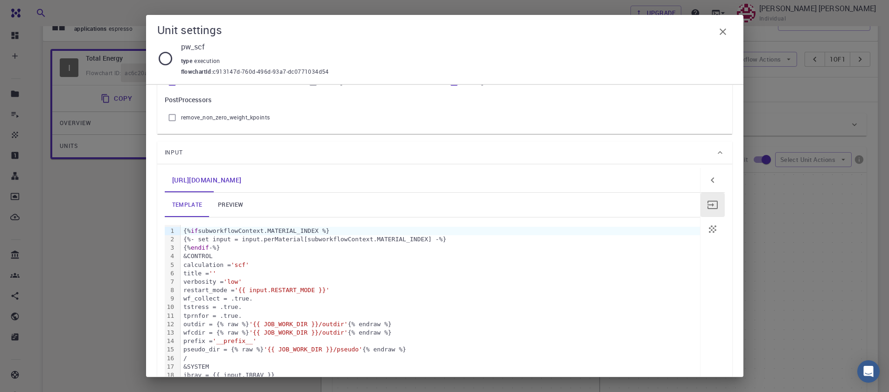
scroll to position [206, 0]
click at [240, 204] on link "preview" at bounding box center [231, 201] width 42 height 24
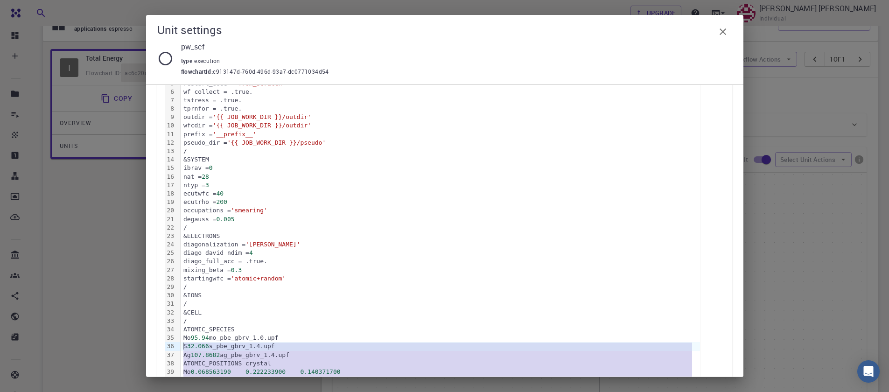
scroll to position [426, 0]
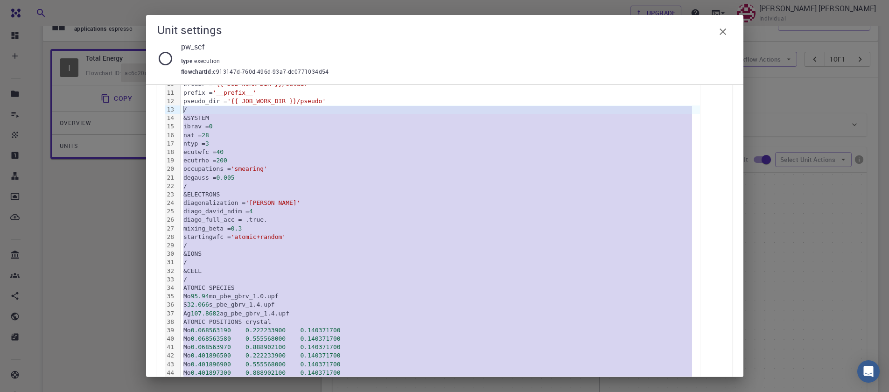
drag, startPoint x: 230, startPoint y: 315, endPoint x: 164, endPoint y: 109, distance: 216.8
click at [164, 109] on div "pw_scf.in template preview 99 1 2 3 4 5 6 7 8 9 10 11 12 13 14 15 16 17 18 19 2…" at bounding box center [444, 283] width 575 height 684
copy div "/ &SYSTEM ibrav = 0 nat = 28 ntyp = 3 ecutwfc = 40 ecutrho = 200 occupations = …"
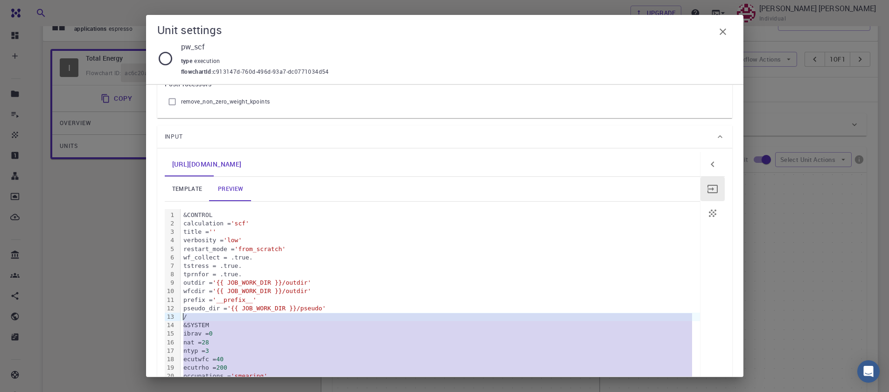
scroll to position [314, 0]
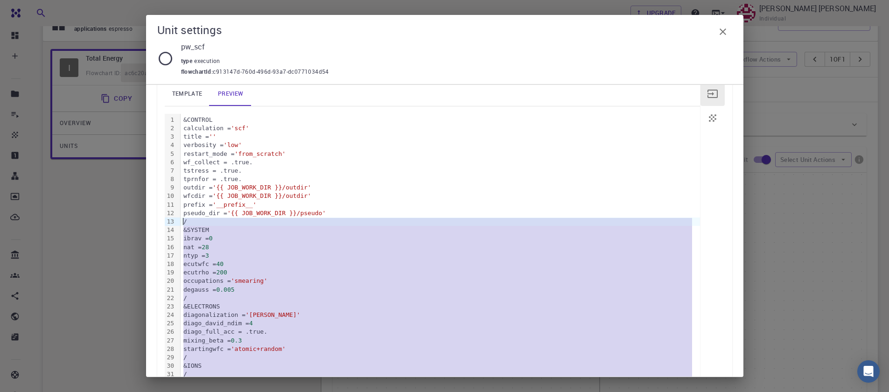
copy div "/ &SYSTEM ibrav = 0 nat = 28 ntyp = 3 ecutwfc = 40 ecutrho = 200 occupations = …"
